Goal: Ask a question: Seek information or help from site administrators or community

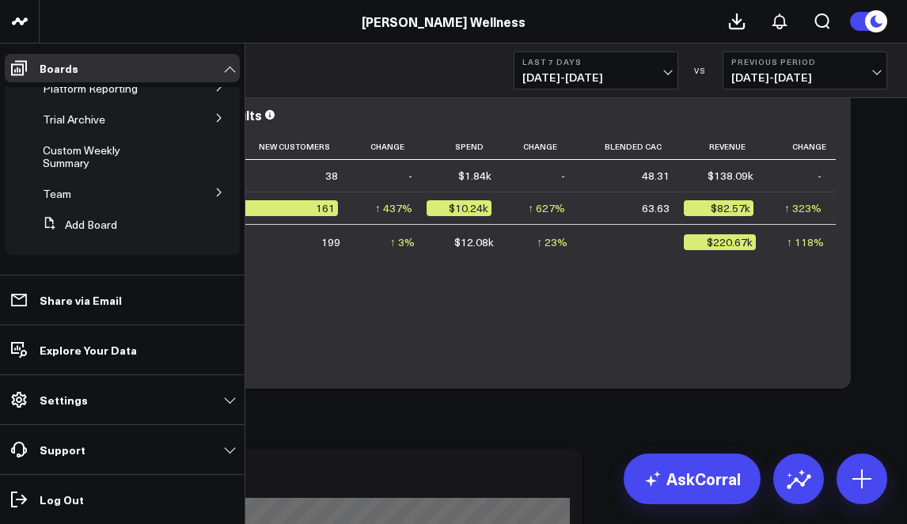
scroll to position [116, 0]
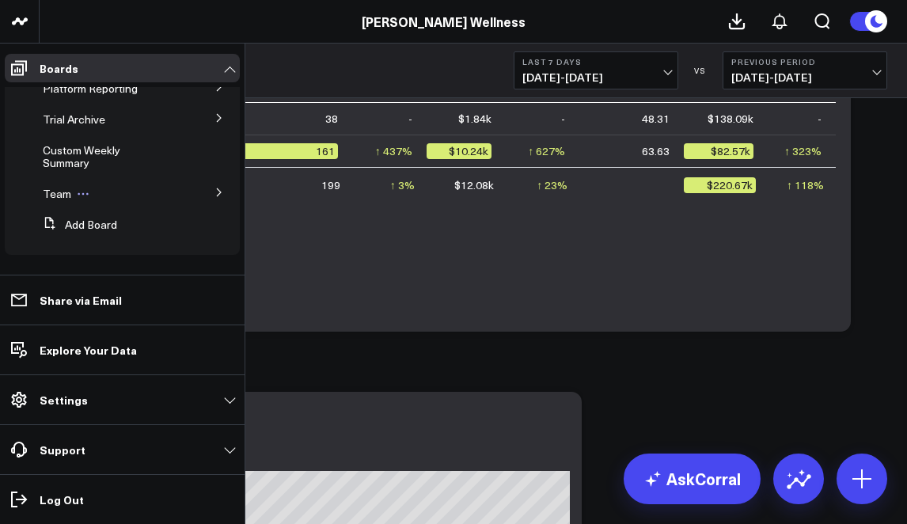
click at [63, 199] on span "Team" at bounding box center [57, 193] width 28 height 15
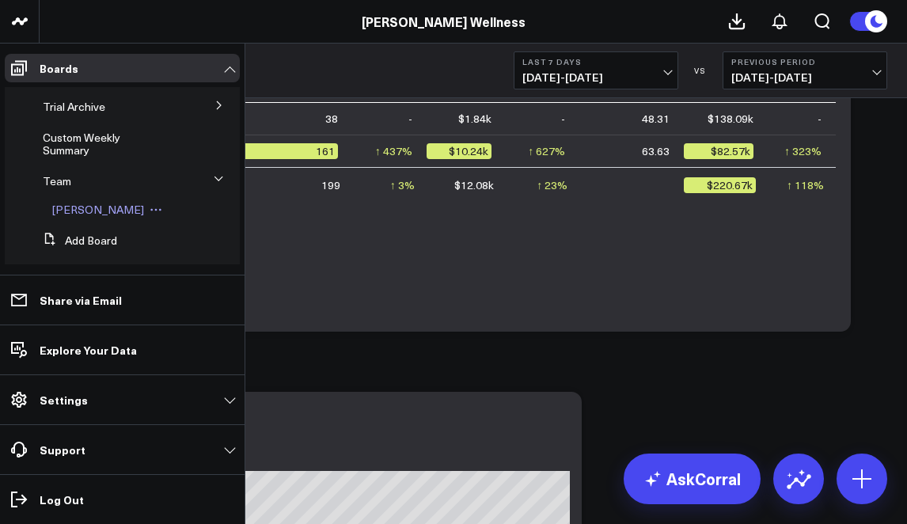
click at [76, 217] on span "[PERSON_NAME]" at bounding box center [98, 209] width 92 height 15
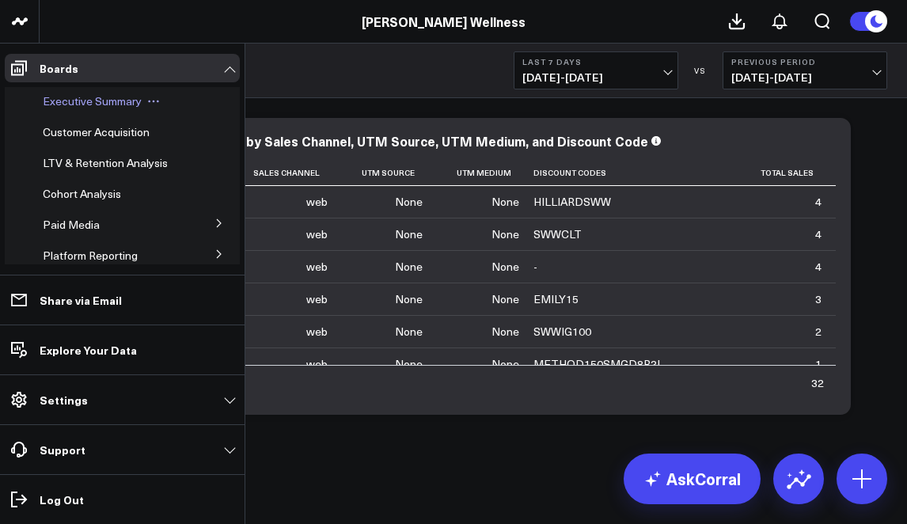
click at [74, 100] on span "Executive Summary" at bounding box center [92, 100] width 99 height 15
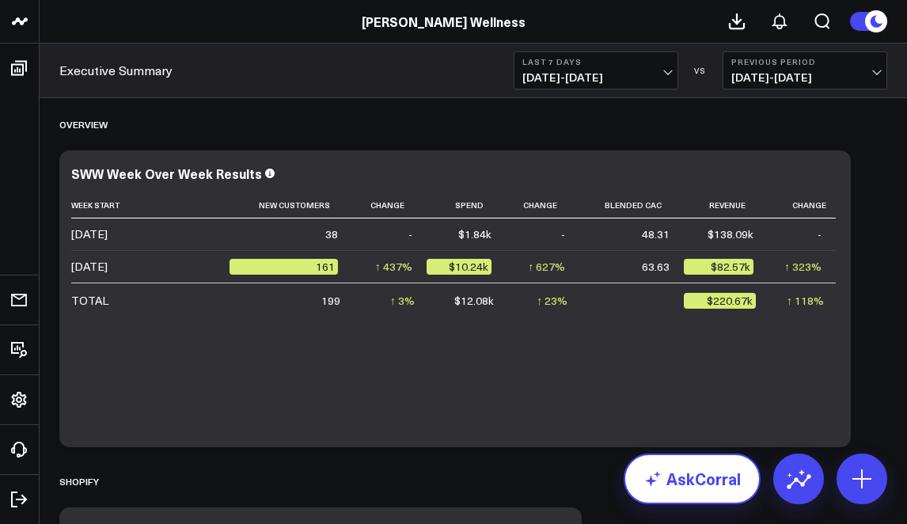
click at [724, 481] on link "AskCorral" at bounding box center [691, 478] width 137 height 51
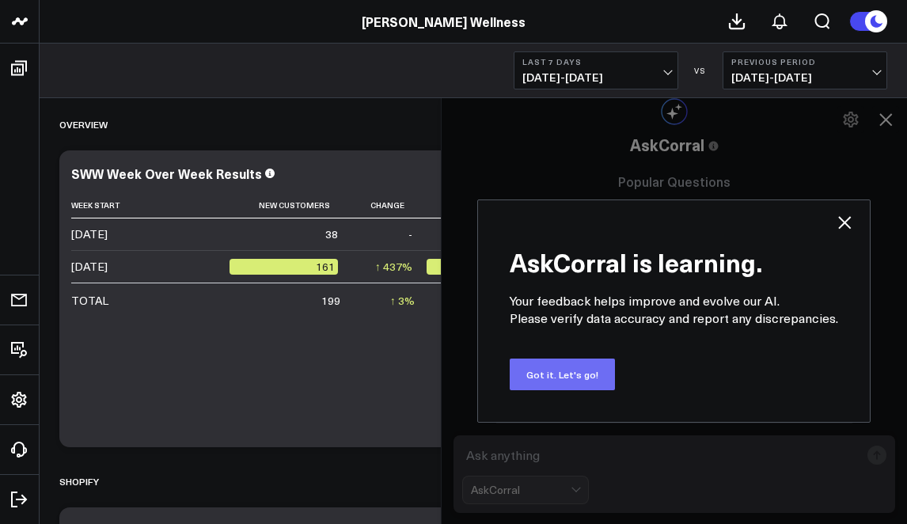
click at [586, 379] on button "Got it. Let's go!" at bounding box center [562, 374] width 105 height 32
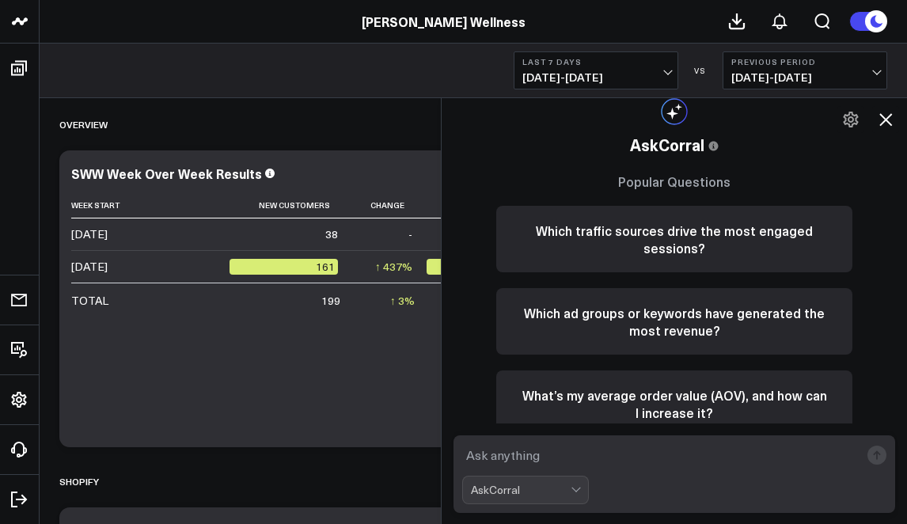
click at [529, 464] on textarea at bounding box center [660, 455] width 397 height 28
type textarea "How many sessions were referred from woodway country club UTM"
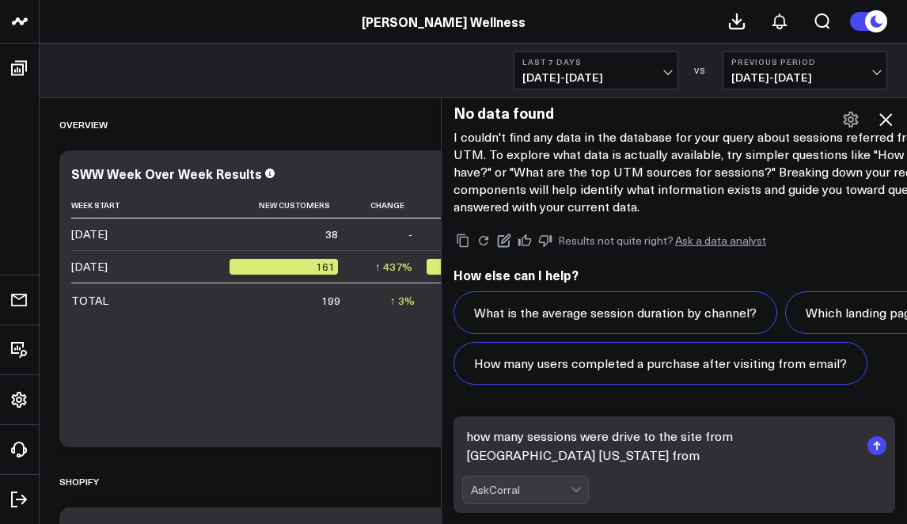
scroll to position [2204, 0]
type textarea "how many sessions were drive to the site from [GEOGRAPHIC_DATA] [US_STATE] from…"
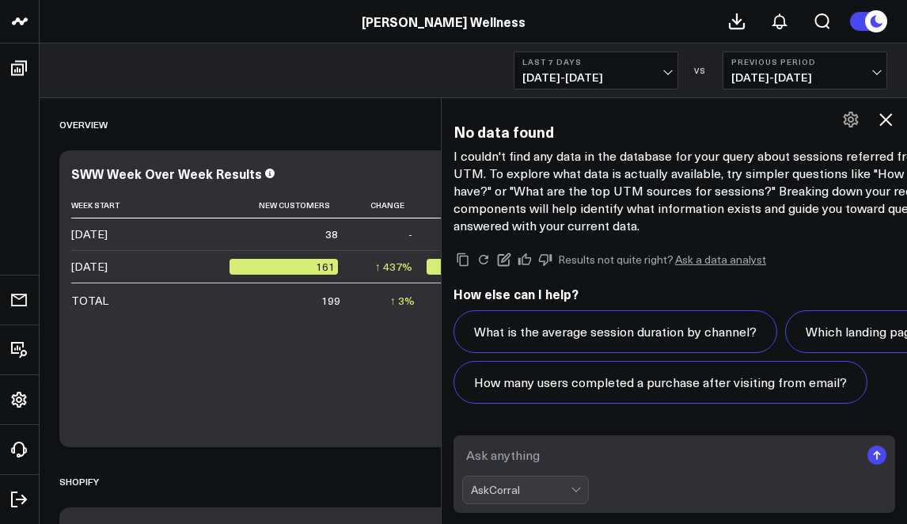
scroll to position [2079, 0]
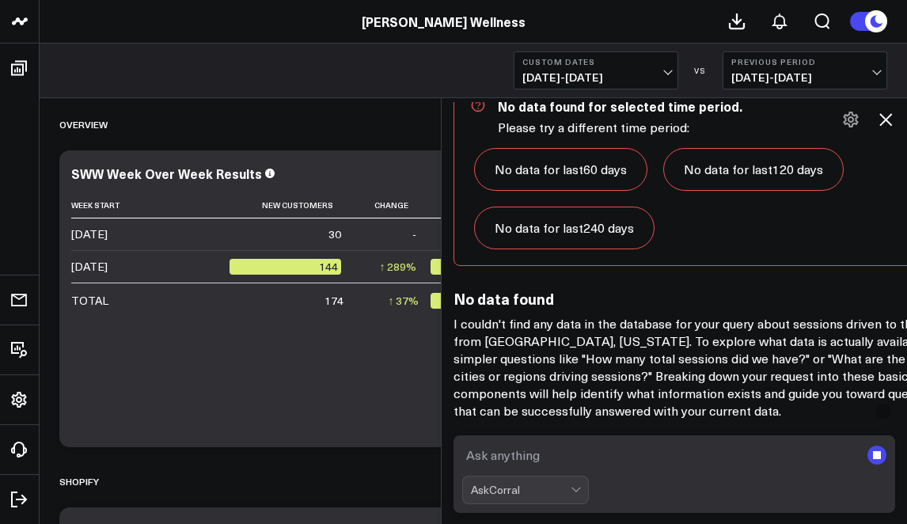
scroll to position [3009, 0]
drag, startPoint x: 873, startPoint y: 342, endPoint x: 659, endPoint y: 341, distance: 214.4
click at [659, 341] on p "I couldn't find any data in the database for your query about sessions driven t…" at bounding box center [702, 367] width 499 height 104
copy p "How many total sessions did we have?"
click at [499, 458] on textarea at bounding box center [660, 455] width 397 height 28
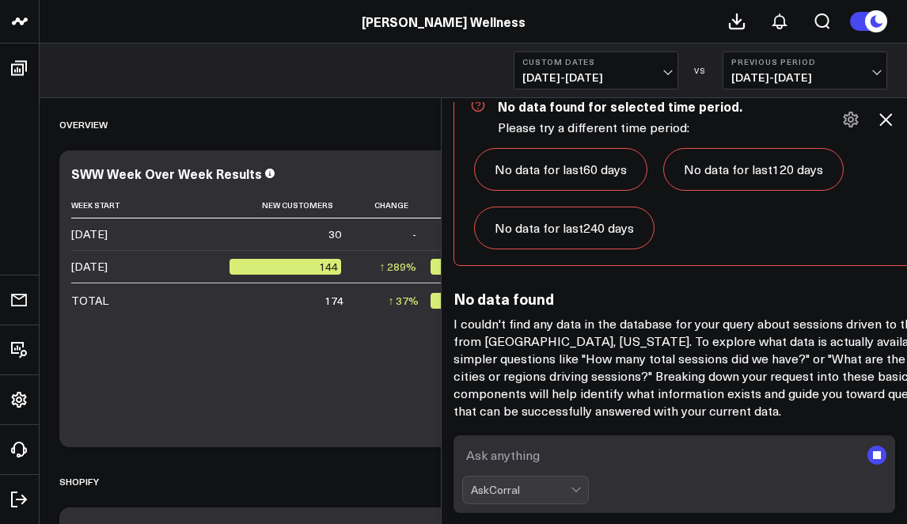
paste textarea "How many total sessions did we have?"
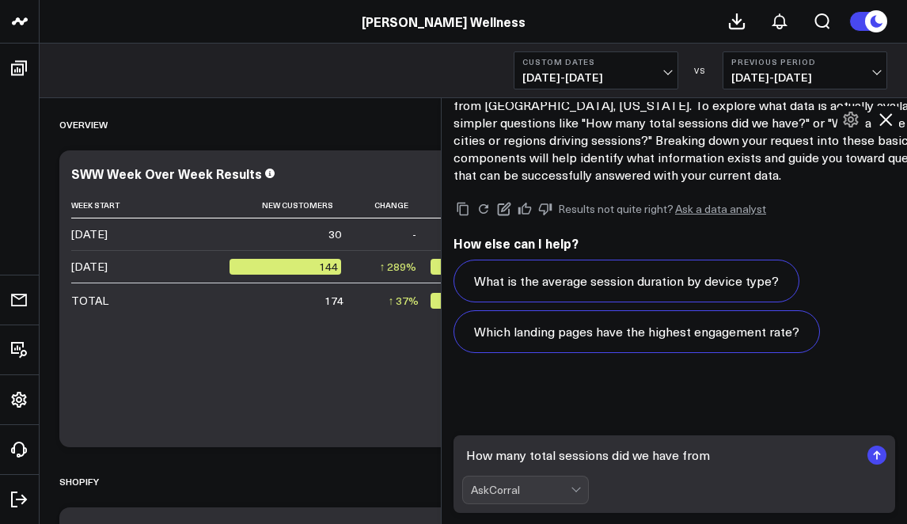
scroll to position [4393, 0]
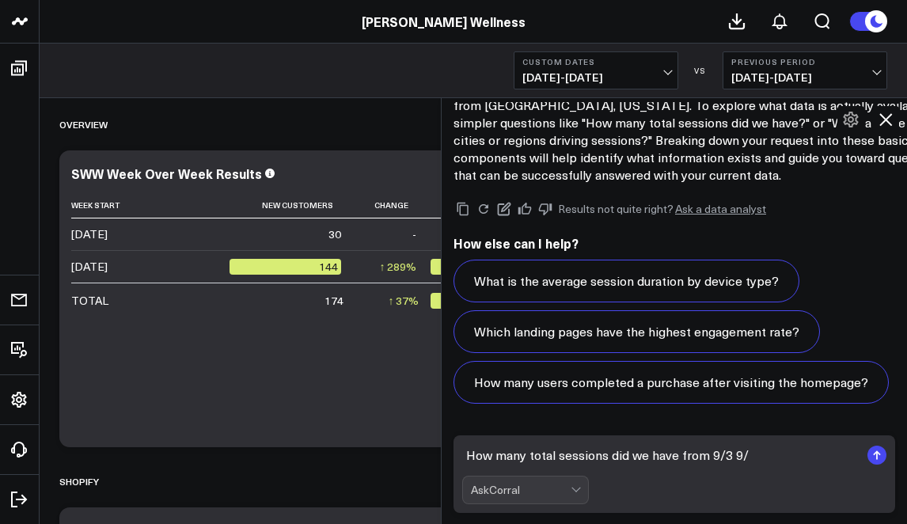
type textarea "How many total sessions did we have from 9/3 9/8"
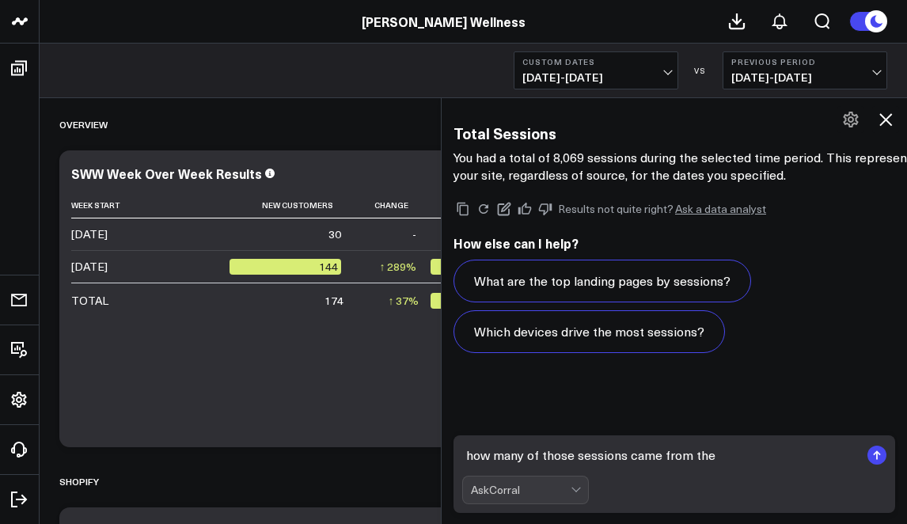
scroll to position [6307, 0]
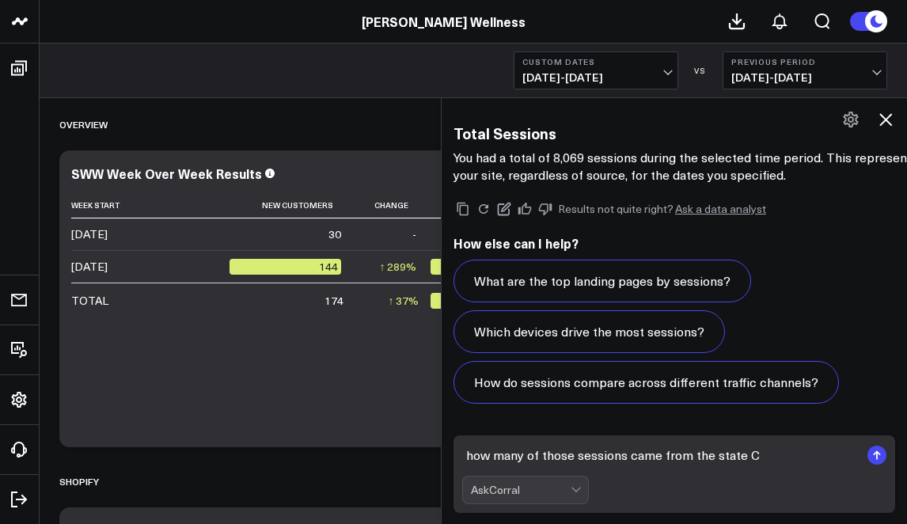
type textarea "how many of those sessions came from the [GEOGRAPHIC_DATA][US_STATE]"
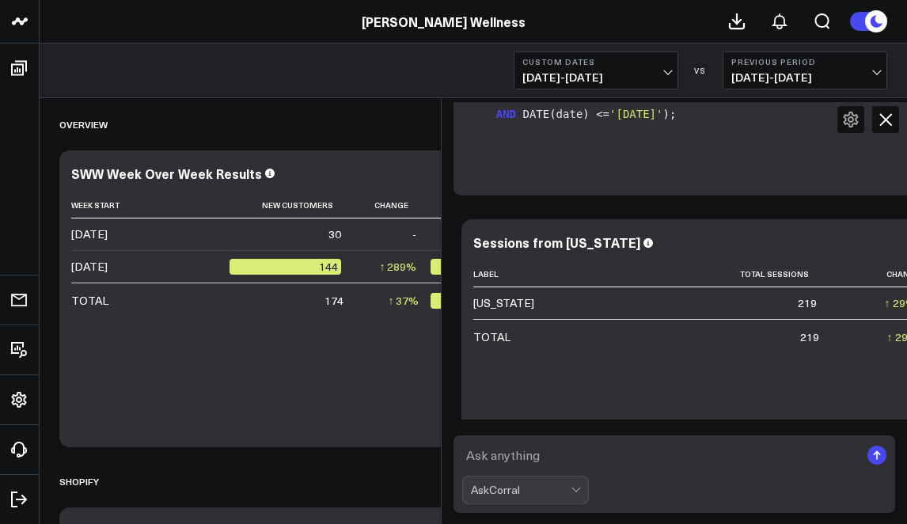
scroll to position [8230, 0]
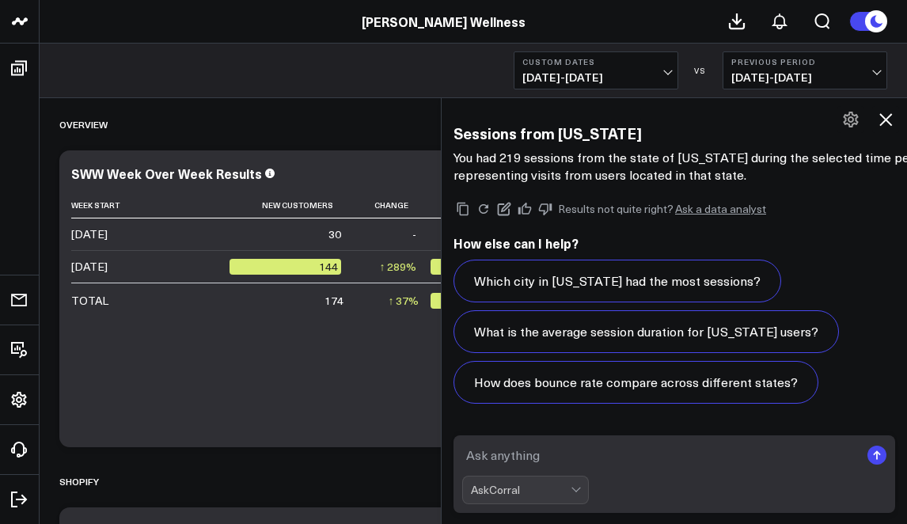
click at [495, 468] on textarea at bounding box center [660, 455] width 397 height 28
type textarea "okay great how many product sales have we had from 9/3 - 9/8?"
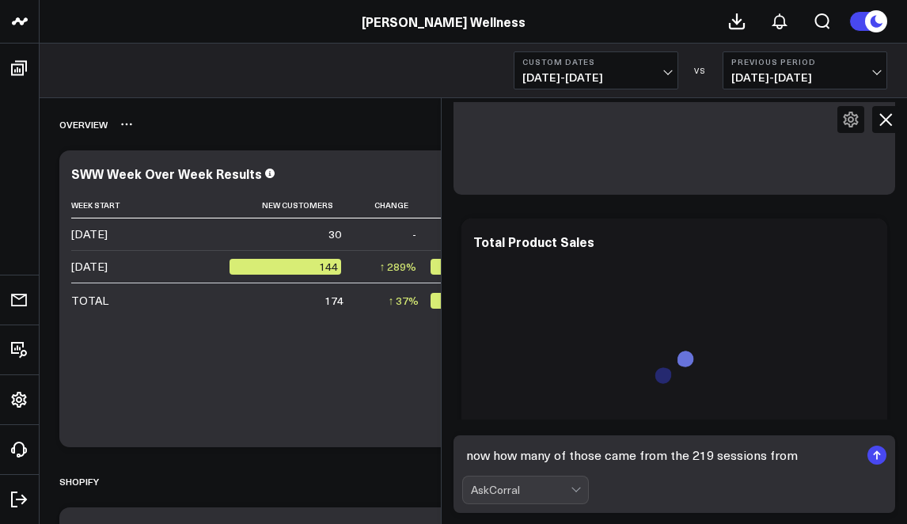
scroll to position [10099, 0]
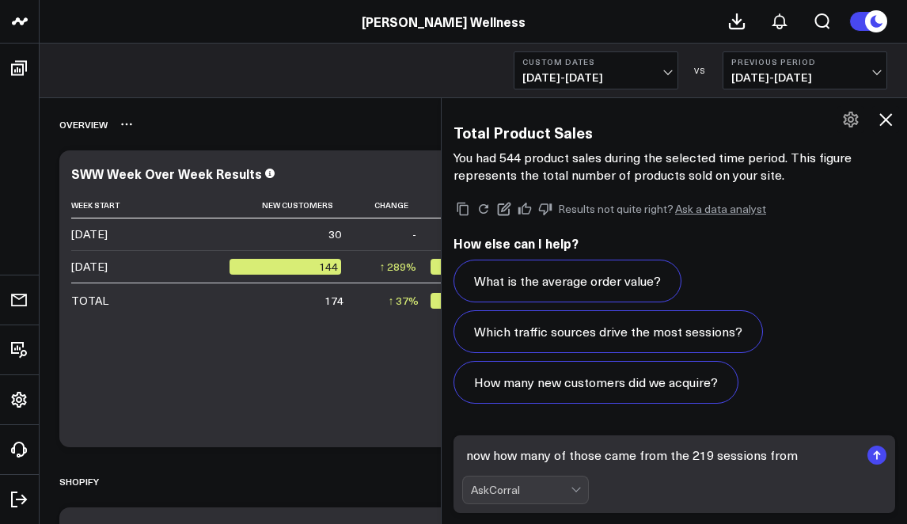
type textarea "now how many of those came from the 219 sessions from [GEOGRAPHIC_DATA]?"
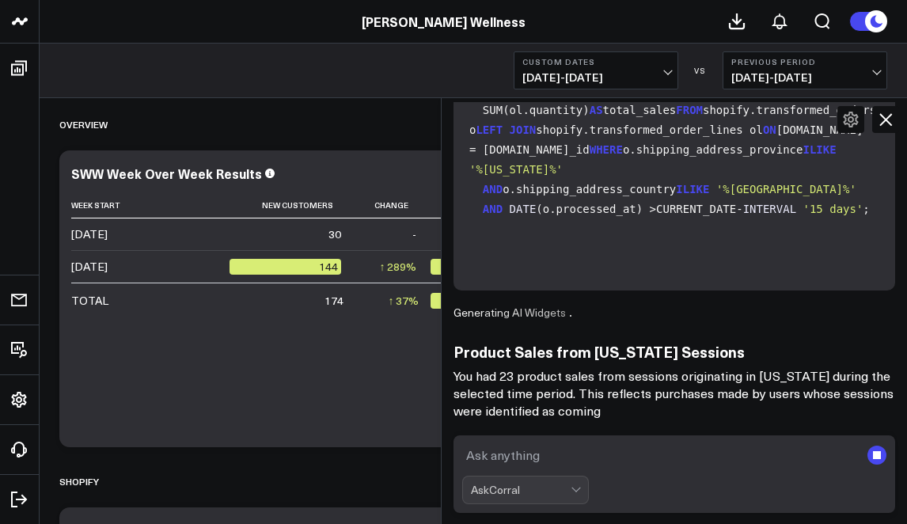
scroll to position [10739, 0]
click at [498, 453] on textarea at bounding box center [660, 455] width 397 height 28
type textarea "how much is that in revenue?"
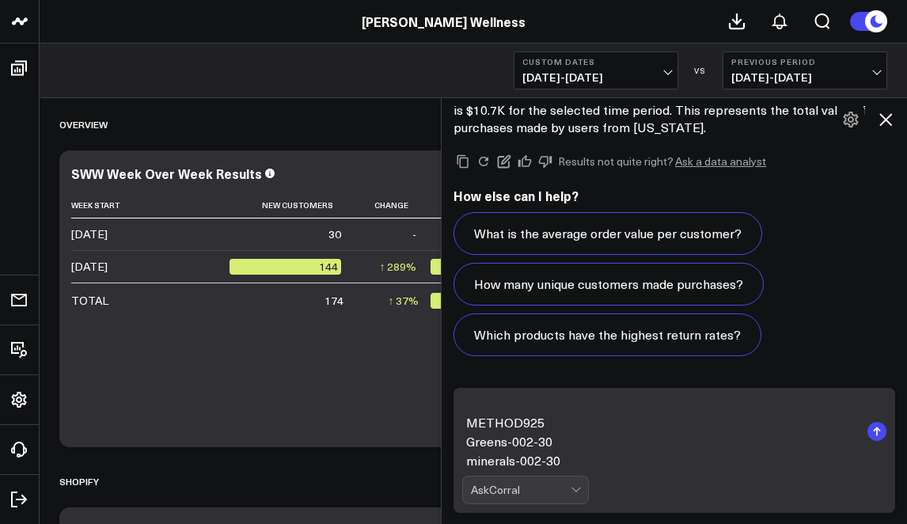
scroll to position [42, 0]
type textarea "Now can you break that up by SKU for me? METHOD925 Greens-002-30 minerals-002-30"
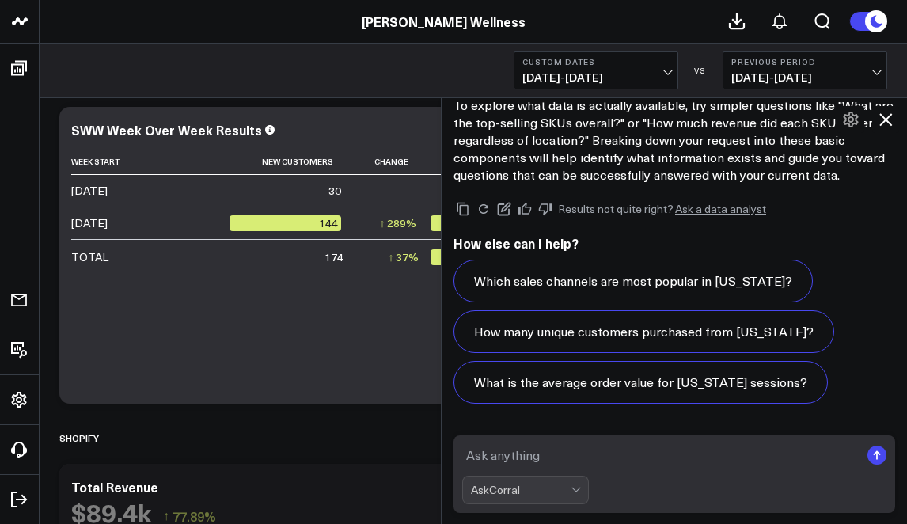
scroll to position [0, 0]
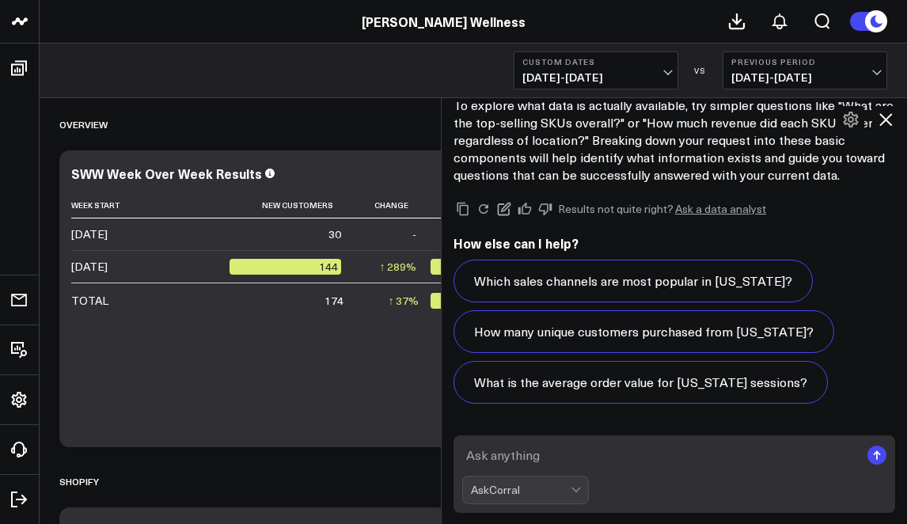
click at [521, 456] on textarea at bounding box center [660, 455] width 397 height 28
type textarea "how many sales were made on method925 from 9/3 - 9/8?"
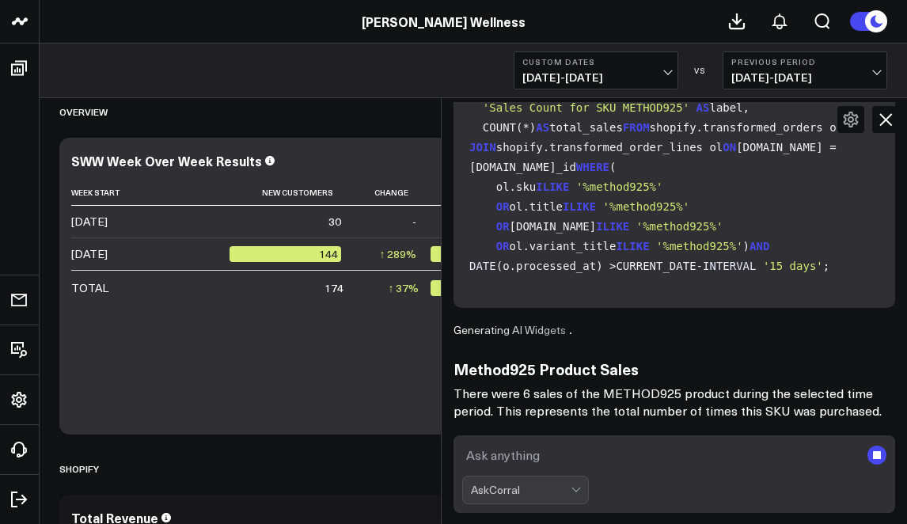
scroll to position [17, 0]
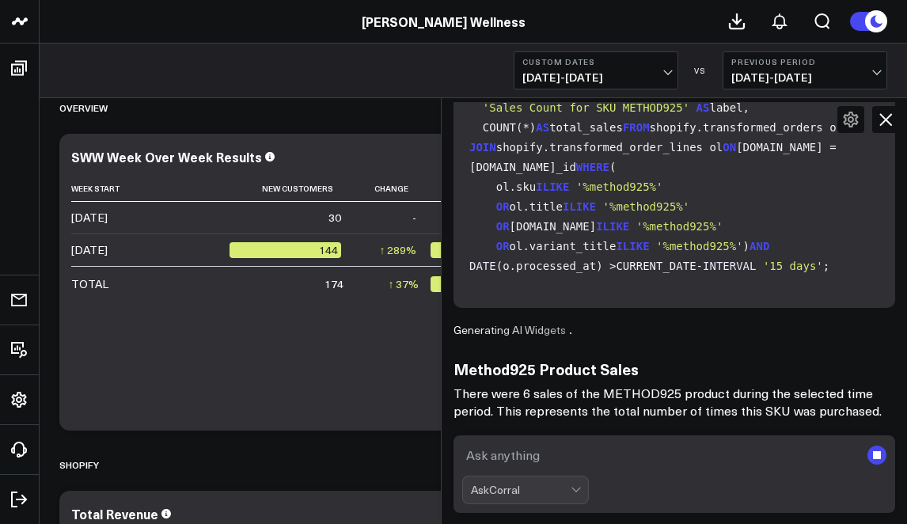
click at [534, 456] on textarea at bounding box center [660, 455] width 397 height 28
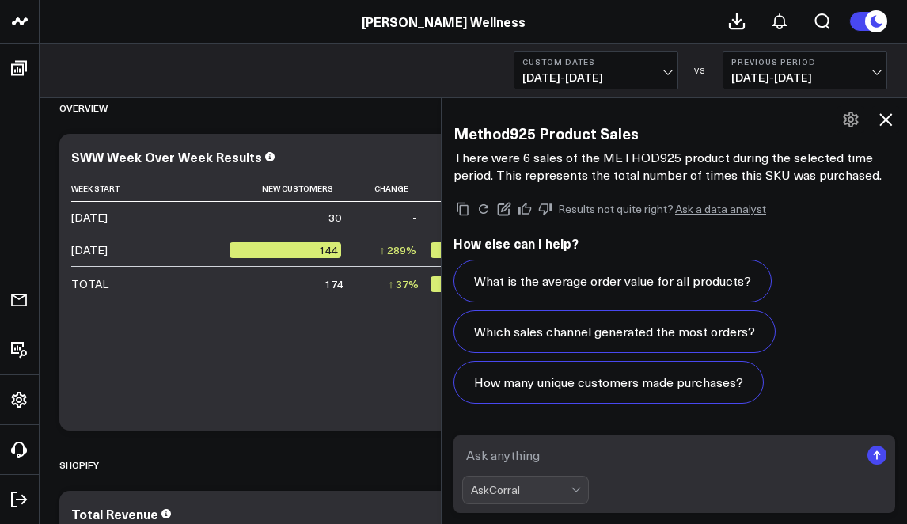
scroll to position [18112, 0]
type textarea "are any of those from [GEOGRAPHIC_DATA]?"
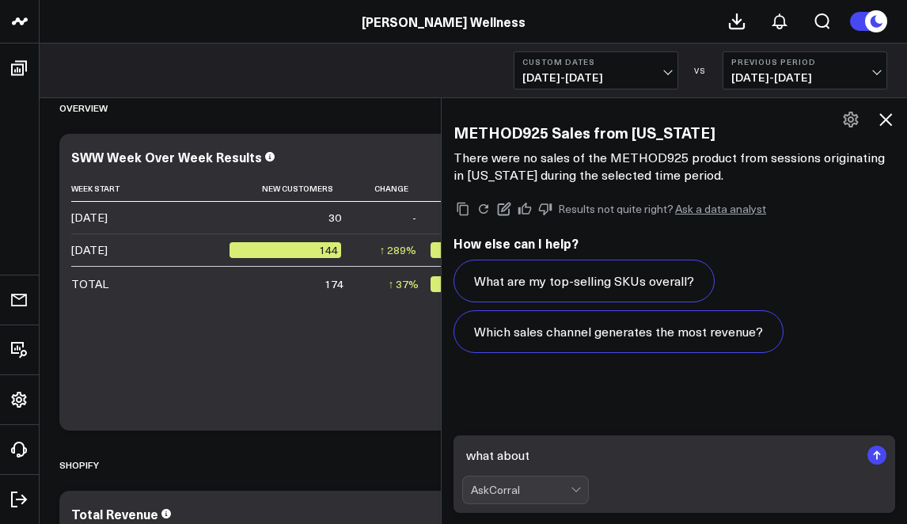
scroll to position [20036, 0]
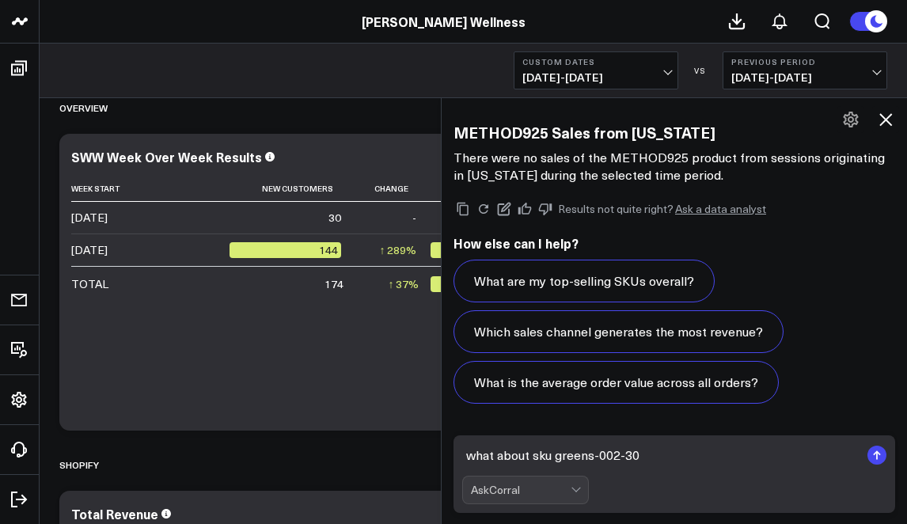
type textarea "what about sku greens-002-30?"
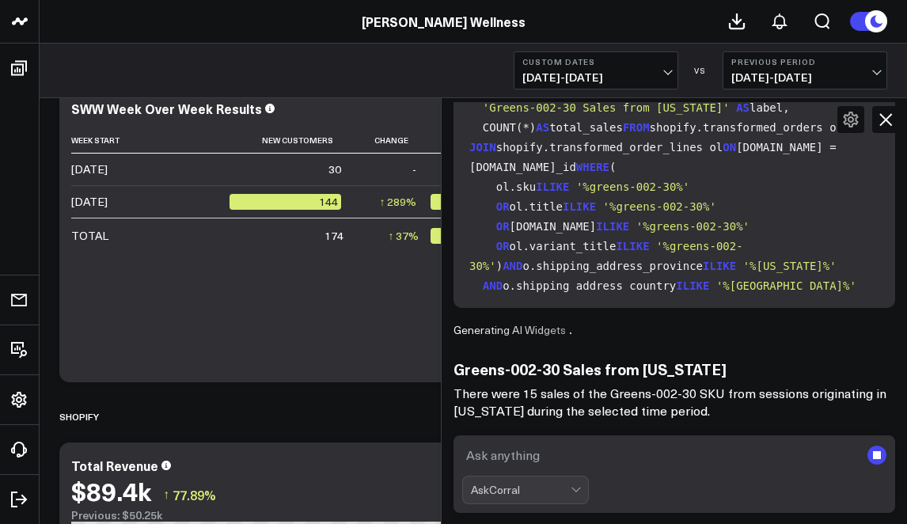
scroll to position [66, 0]
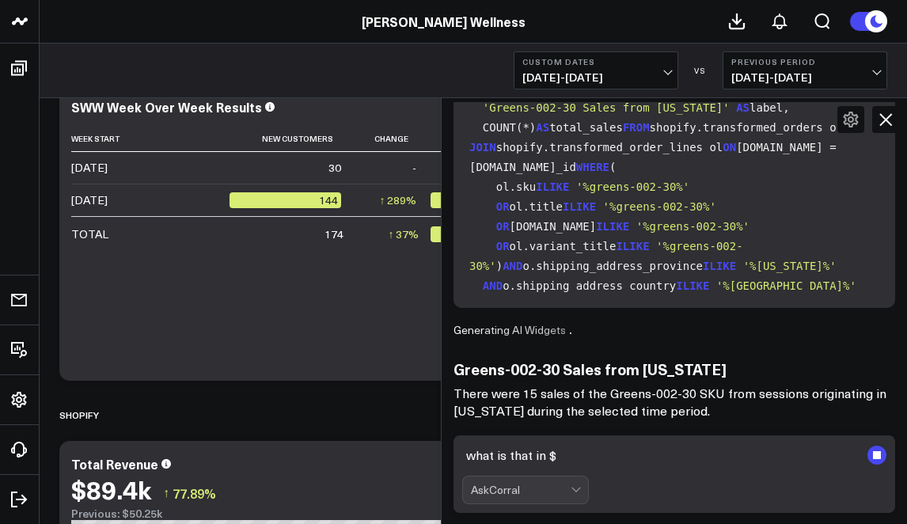
type textarea "what is that in $?"
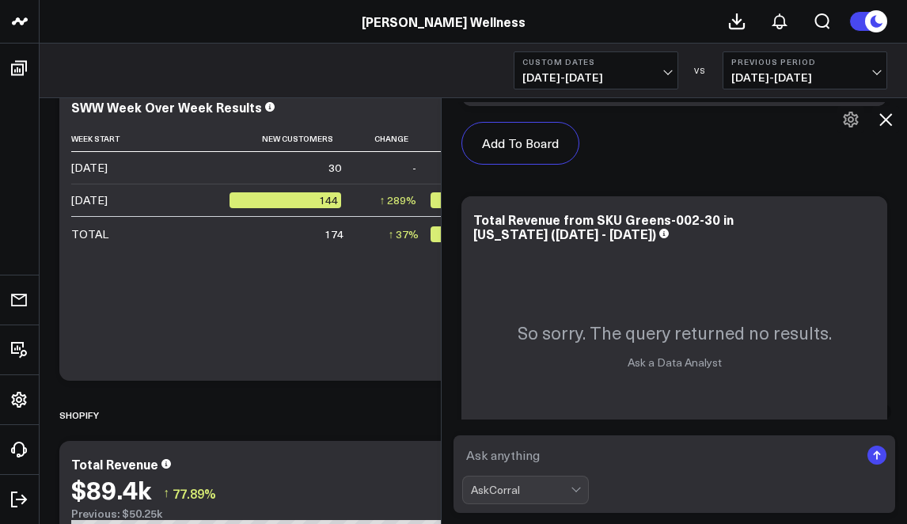
scroll to position [23241, 0]
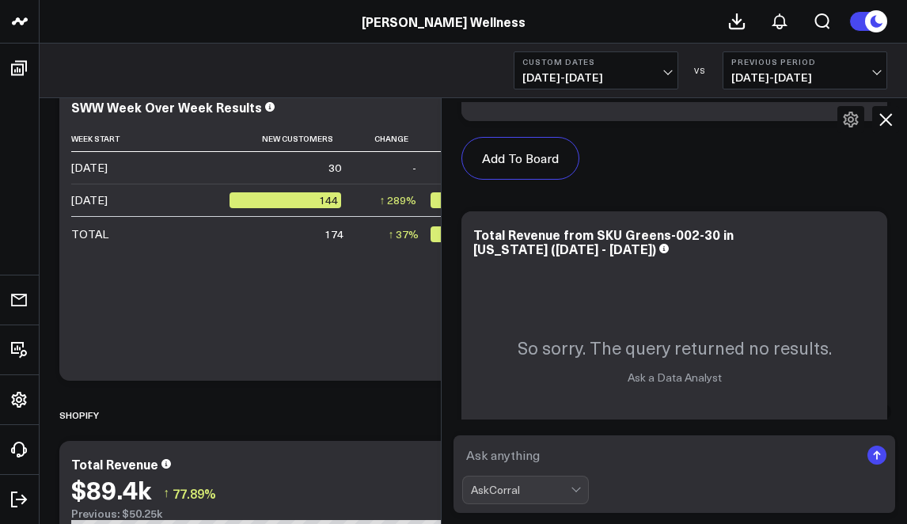
click at [528, 460] on textarea at bounding box center [660, 455] width 397 height 28
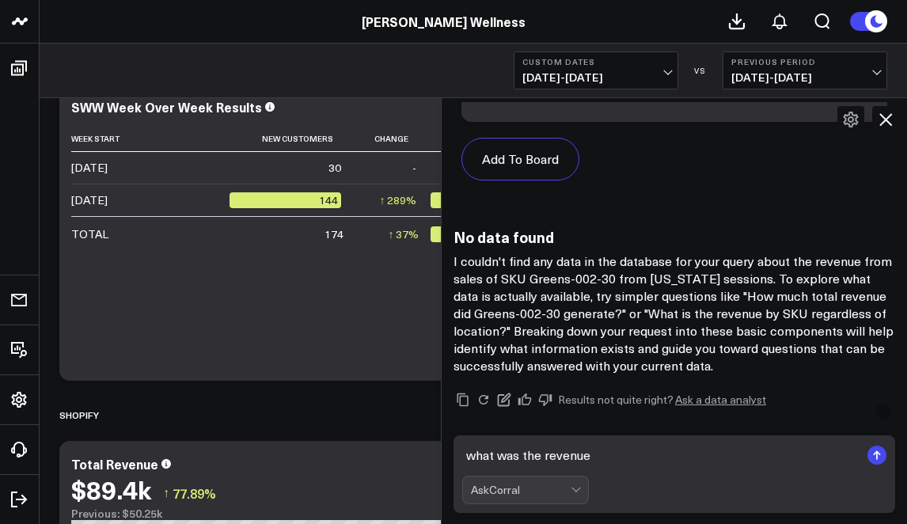
scroll to position [23765, 0]
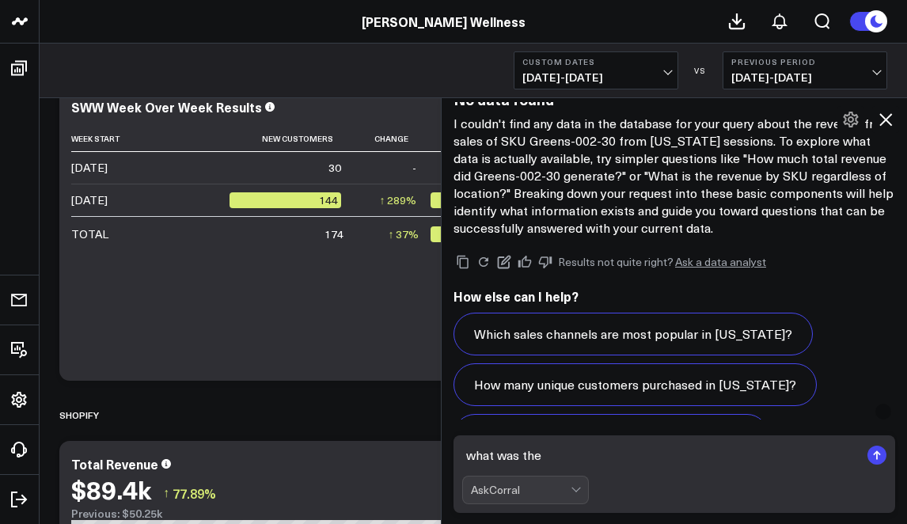
click at [551, 456] on textarea "what was the" at bounding box center [660, 455] width 397 height 28
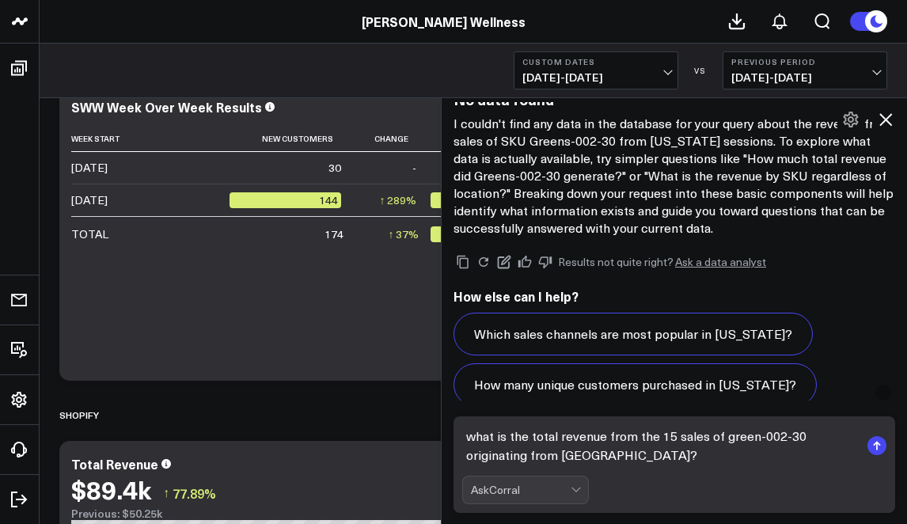
type textarea "what is the total revenue from the 15 sales of green-002-30 originating from [G…"
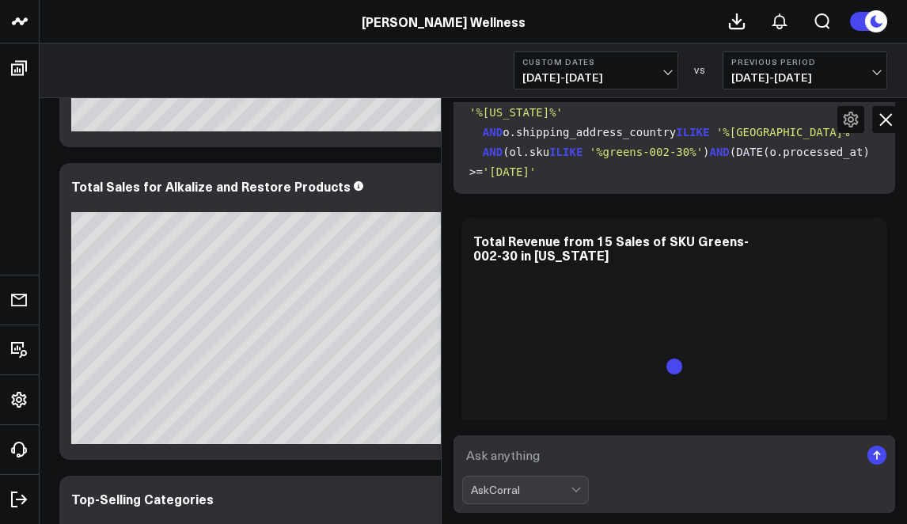
scroll to position [25806, 0]
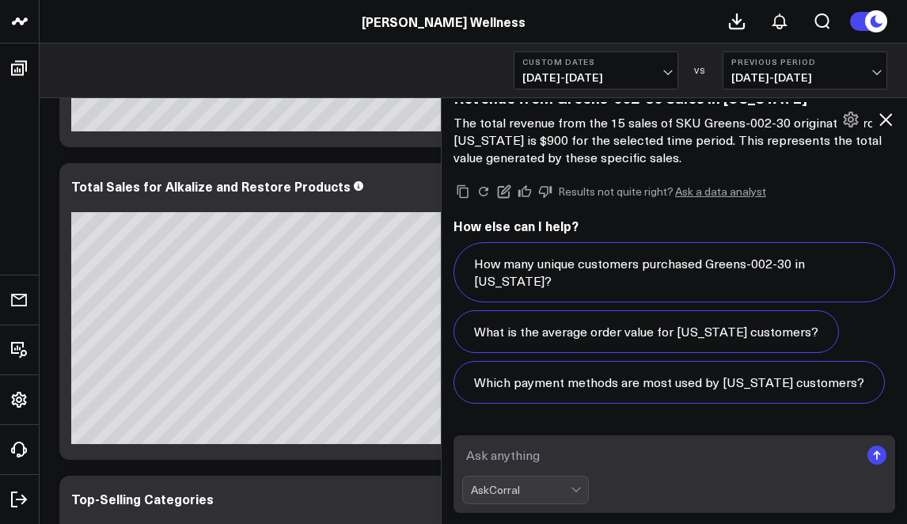
click at [534, 461] on textarea at bounding box center [660, 455] width 397 height 28
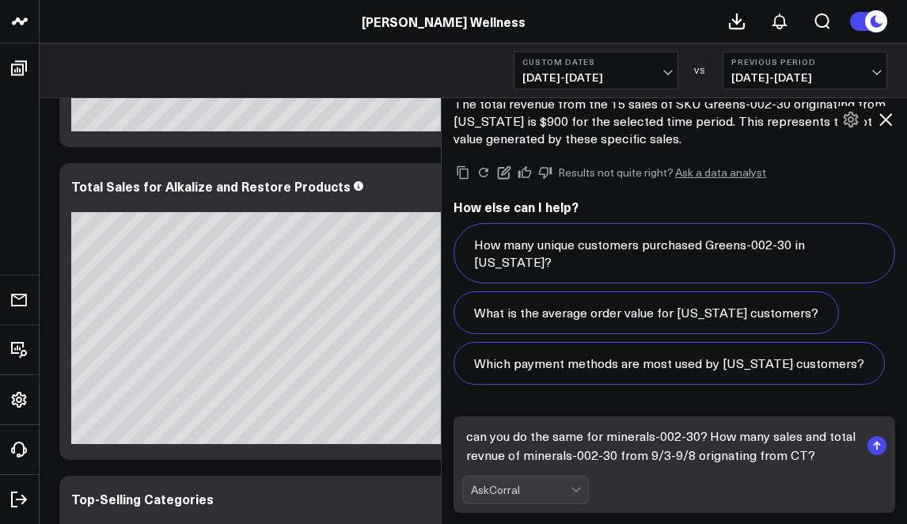
type textarea "can you do the same for minerals-002-30? How many sales and total revnue of min…"
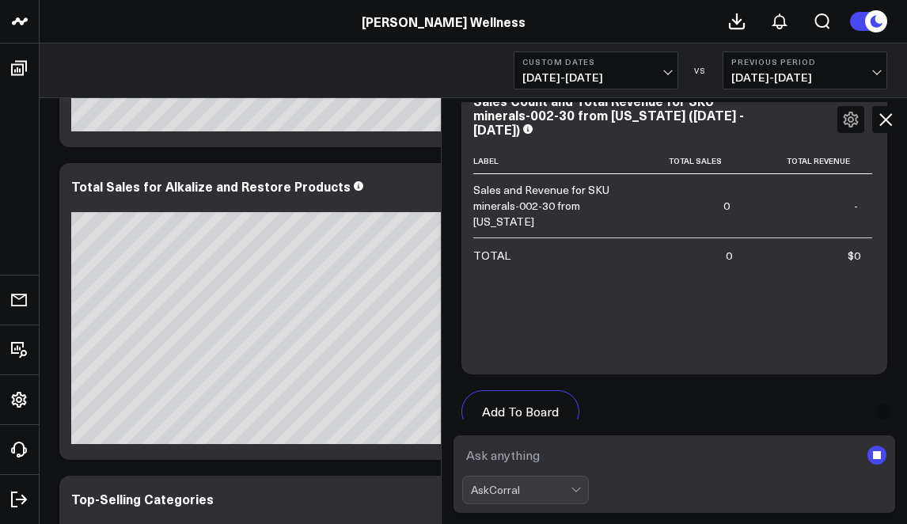
scroll to position [26680, 0]
